Goal: Information Seeking & Learning: Learn about a topic

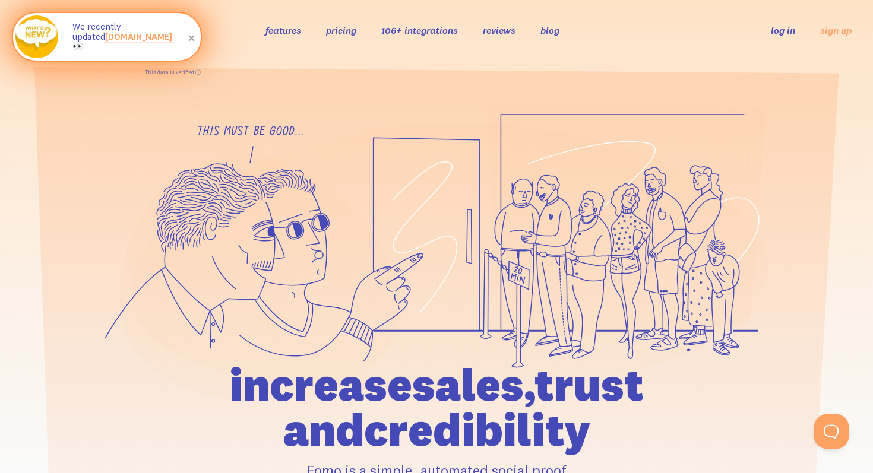
click at [110, 42] on link "[DOMAIN_NAME]" at bounding box center [138, 36] width 67 height 11
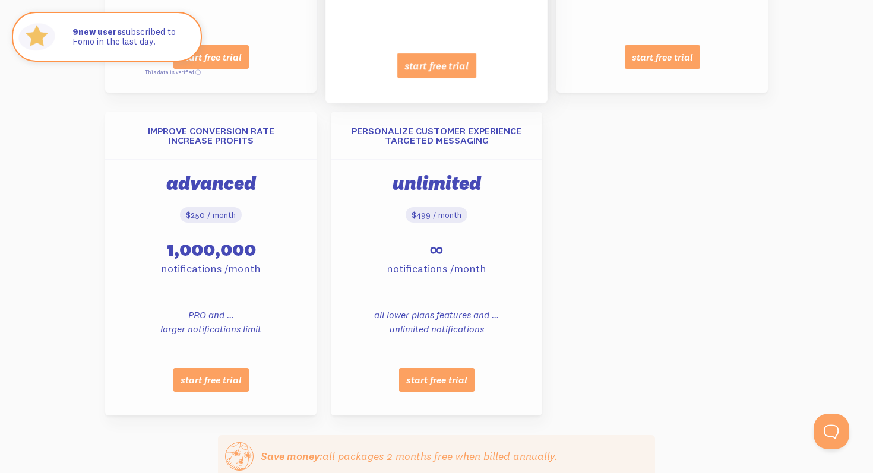
scroll to position [1296, 0]
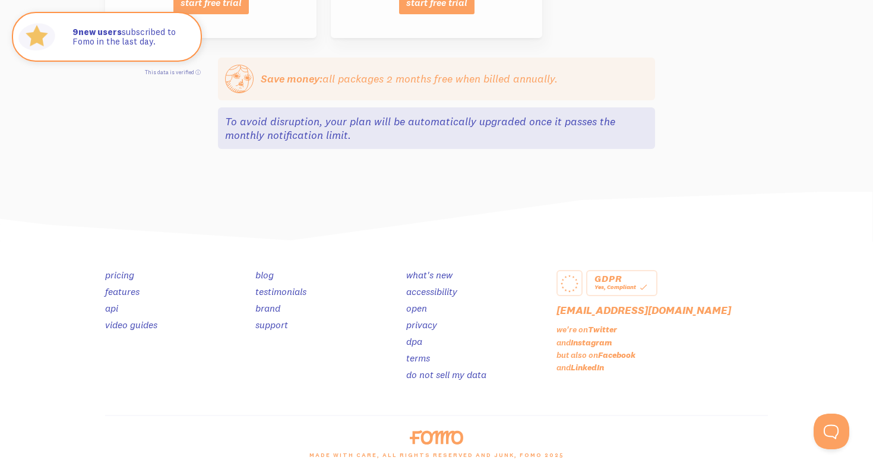
click at [610, 290] on div "Yes, Compliant" at bounding box center [621, 287] width 55 height 11
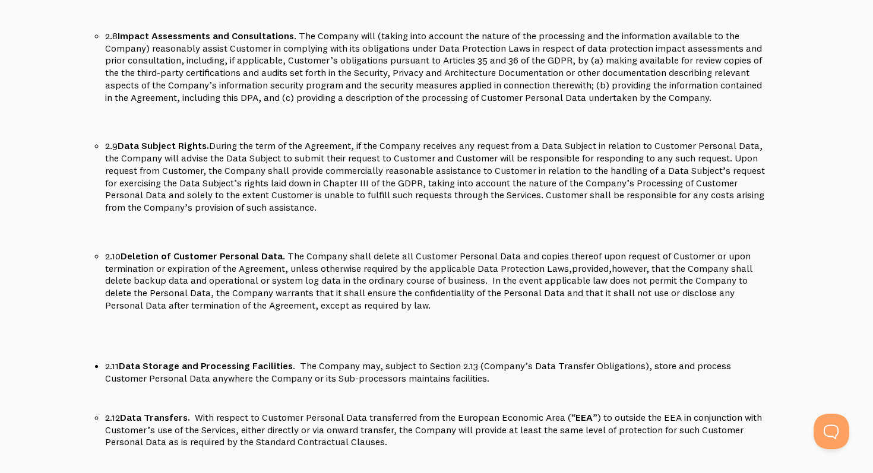
scroll to position [1627, 0]
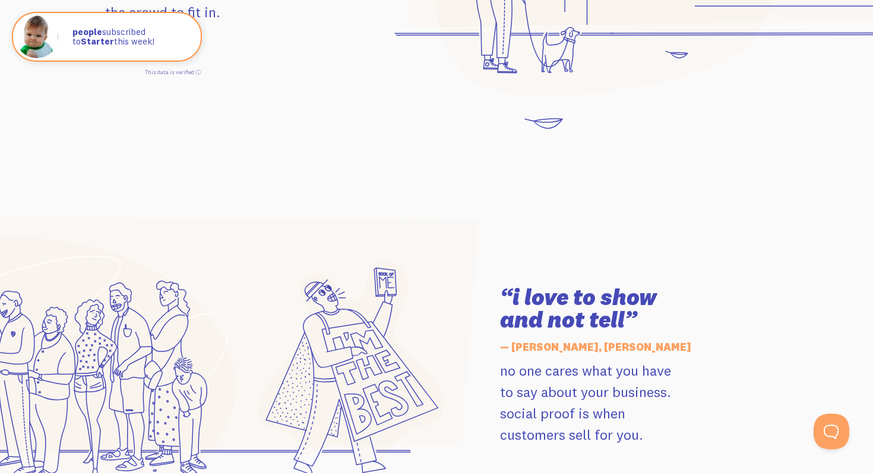
scroll to position [1455, 0]
drag, startPoint x: 630, startPoint y: 316, endPoint x: 640, endPoint y: 321, distance: 10.6
click at [640, 321] on h3 "“i love to show and not tell”" at bounding box center [634, 309] width 268 height 45
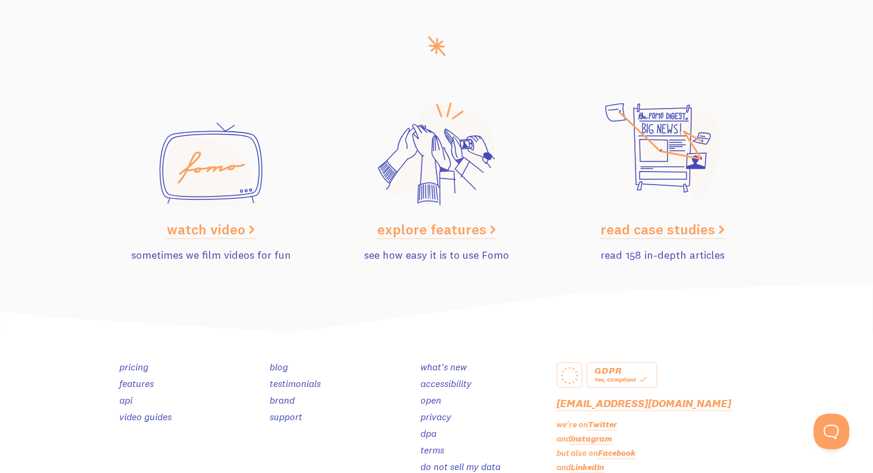
scroll to position [5992, 0]
